Goal: Find specific page/section: Find specific page/section

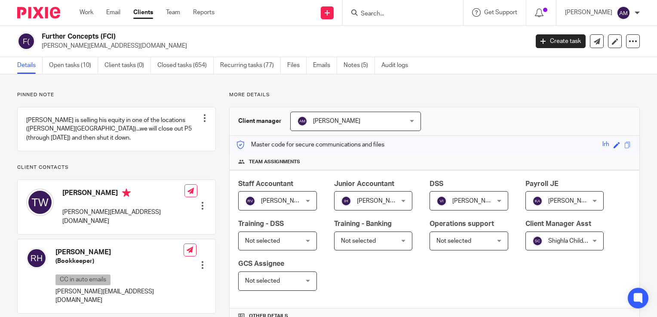
click at [394, 15] on input "Search" at bounding box center [398, 14] width 77 height 8
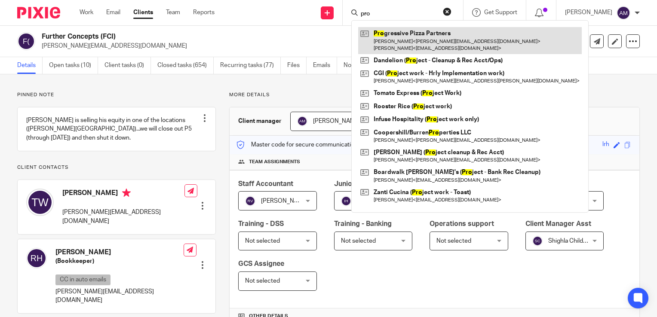
type input "pro"
click at [418, 45] on link at bounding box center [470, 40] width 224 height 27
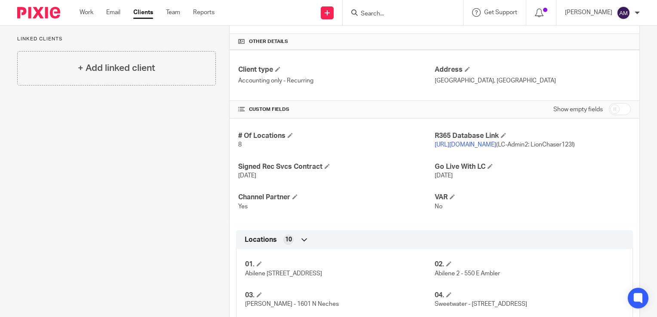
scroll to position [275, 0]
click at [479, 145] on link "[URL][DOMAIN_NAME]" at bounding box center [466, 145] width 62 height 6
